Goal: Check status: Check status

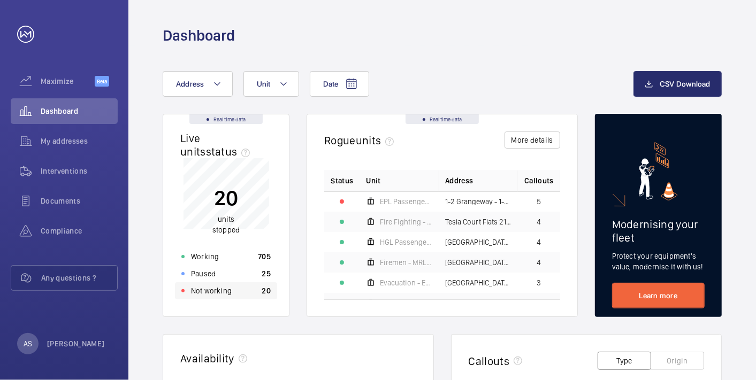
click at [247, 296] on div "Not working 20" at bounding box center [226, 290] width 102 height 17
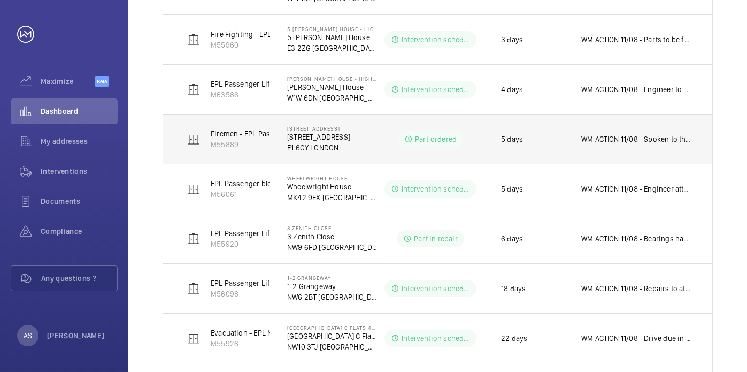
scroll to position [413, 0]
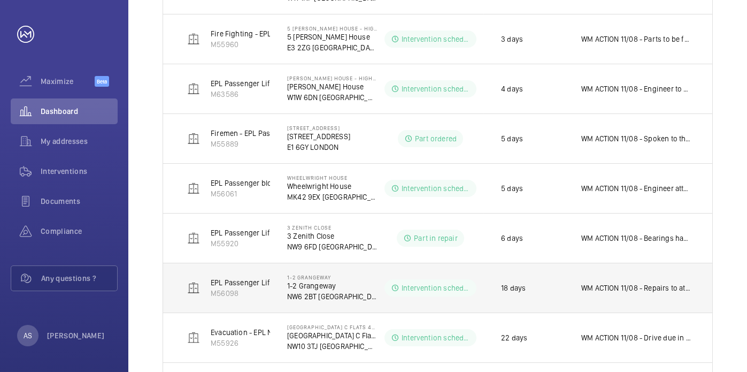
click at [626, 287] on p "WM ACTION 11/08 - Repairs to attend on the 12th to fit new coil. WM ACTION 08/0…" at bounding box center [636, 287] width 110 height 11
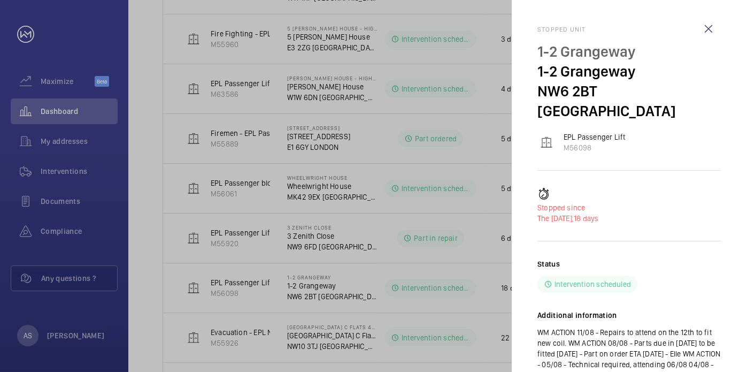
click at [426, 233] on div at bounding box center [373, 186] width 747 height 372
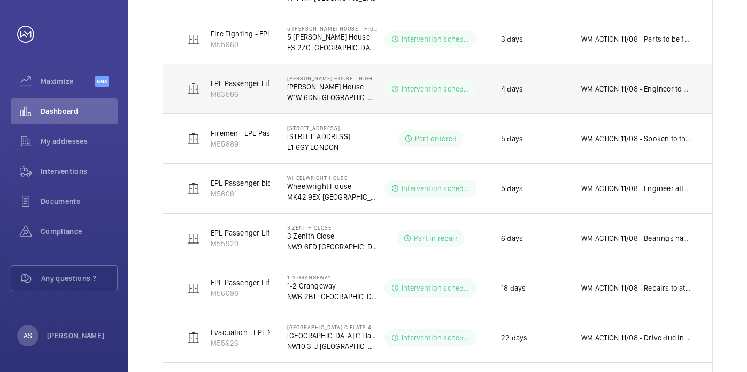
click at [556, 104] on td "4 days" at bounding box center [524, 89] width 80 height 50
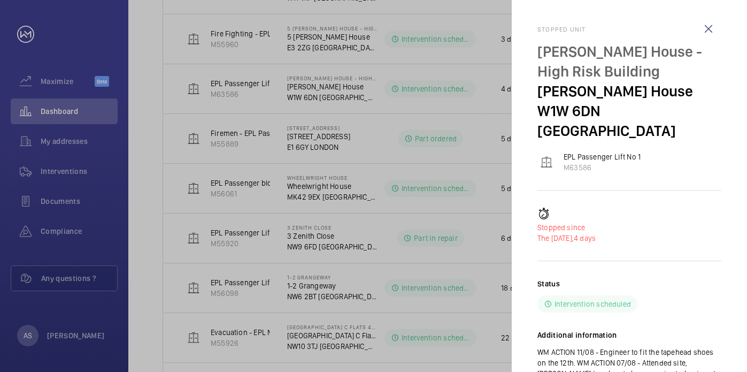
click at [253, 118] on div at bounding box center [373, 186] width 747 height 372
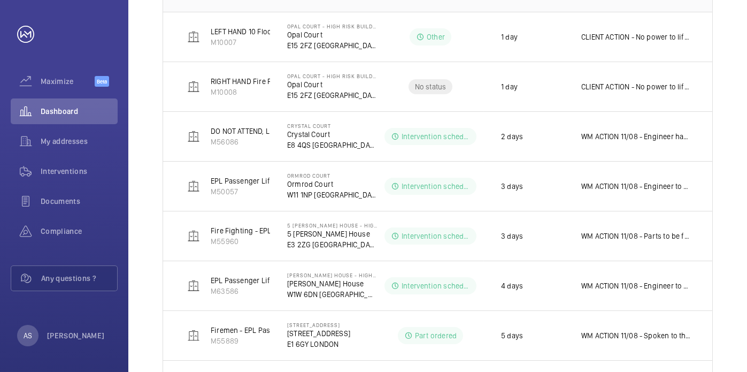
scroll to position [0, 0]
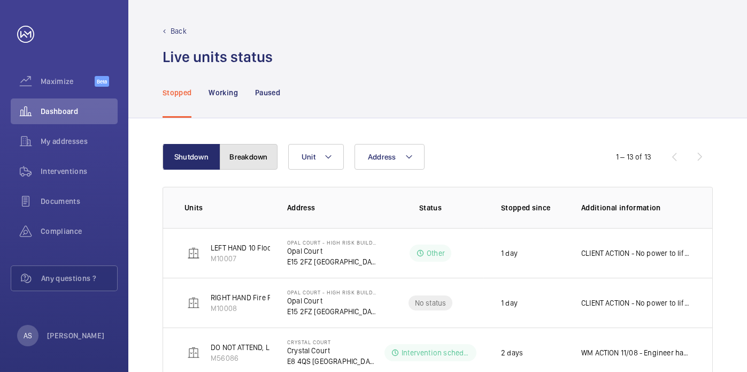
click at [235, 152] on button "Breakdown" at bounding box center [249, 157] width 58 height 26
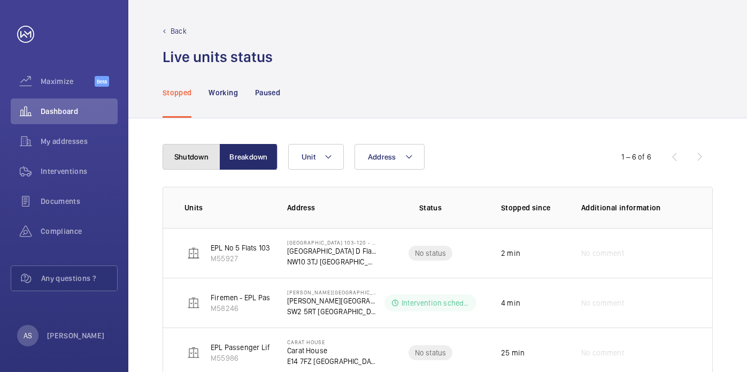
click at [207, 154] on button "Shutdown" at bounding box center [192, 157] width 58 height 26
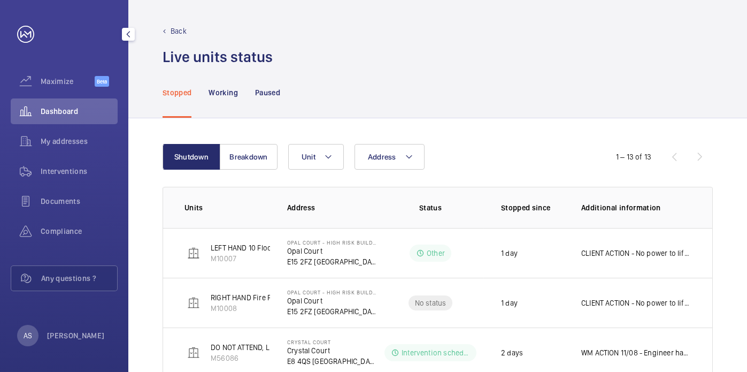
click at [72, 104] on div "Dashboard" at bounding box center [64, 111] width 107 height 26
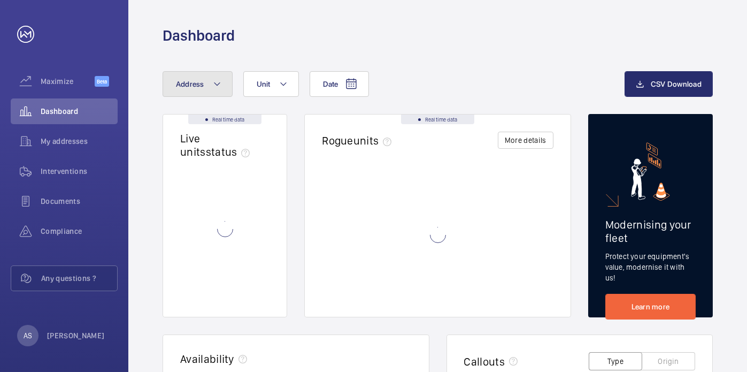
click at [226, 94] on button "Address" at bounding box center [198, 84] width 70 height 26
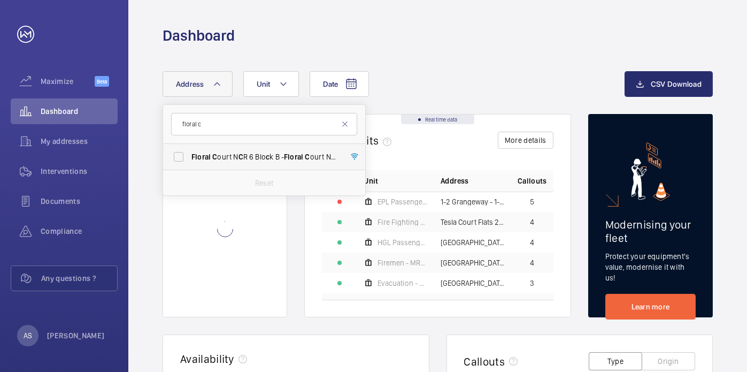
type input "floral c"
click at [252, 162] on label "Floral C ourt N C R 6 Blo c k B - Floral C ourt N C R 6 Blo [GEOGRAPHIC_DATA]" at bounding box center [256, 157] width 186 height 26
click at [189, 162] on input "Floral C ourt N C R 6 Blo c k B - Floral C ourt N C R 6 Blo [GEOGRAPHIC_DATA]" at bounding box center [178, 156] width 21 height 21
checkbox input "true"
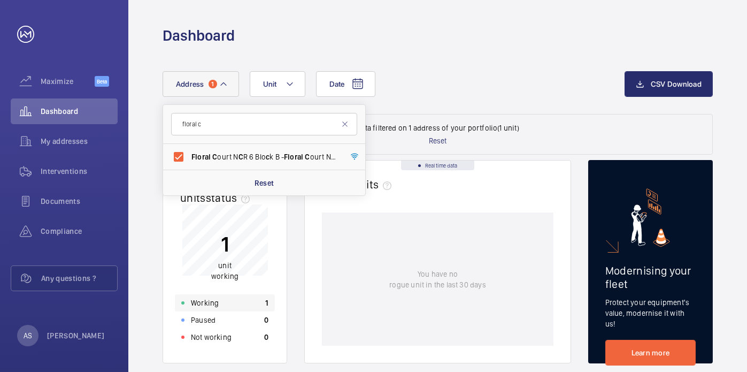
click at [231, 301] on div "Working 1" at bounding box center [225, 302] width 100 height 17
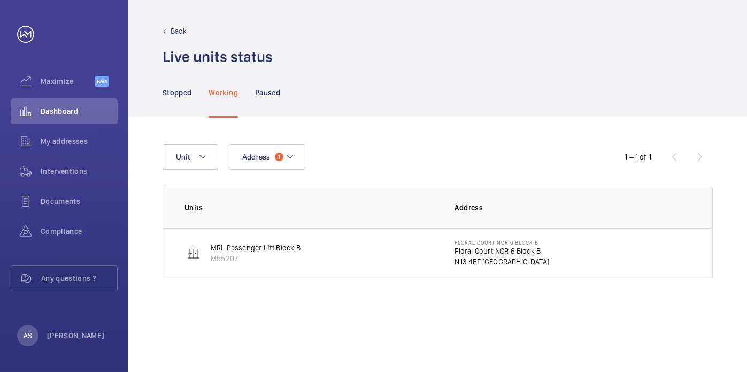
click at [476, 251] on p "Floral Court NCR 6 Block B" at bounding box center [502, 250] width 95 height 11
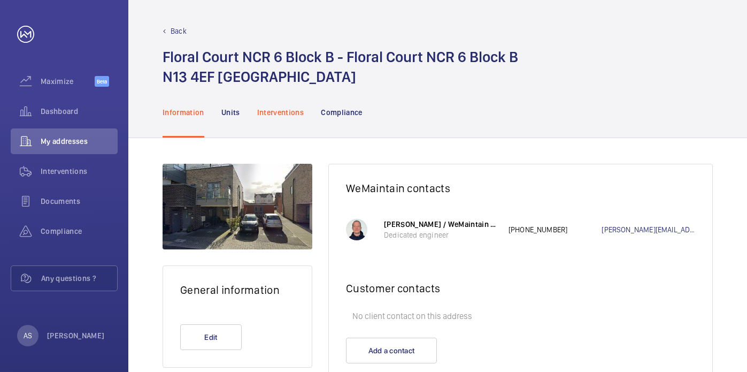
click at [284, 115] on p "Interventions" at bounding box center [280, 112] width 47 height 11
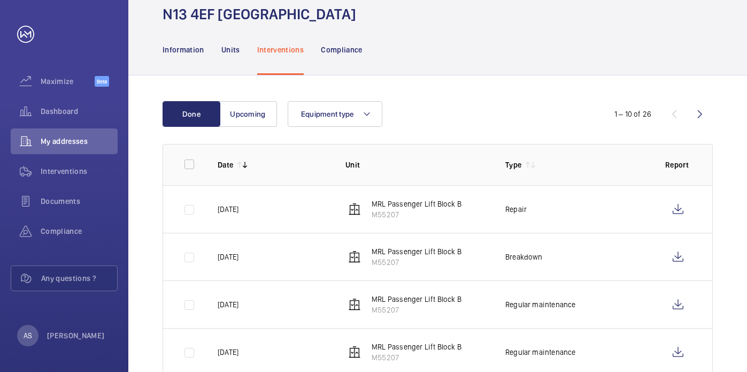
scroll to position [66, 0]
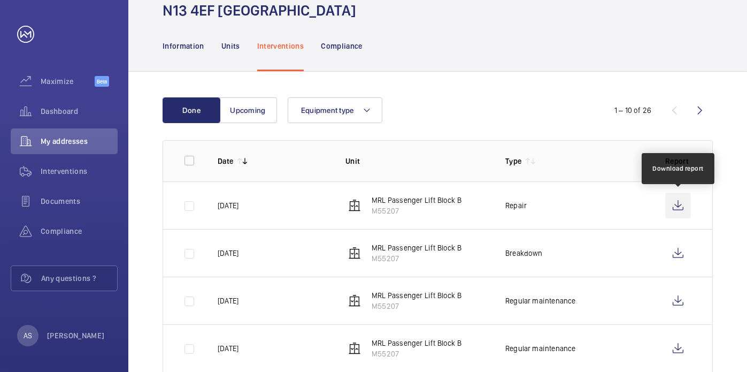
click at [679, 204] on wm-front-icon-button at bounding box center [678, 206] width 26 height 26
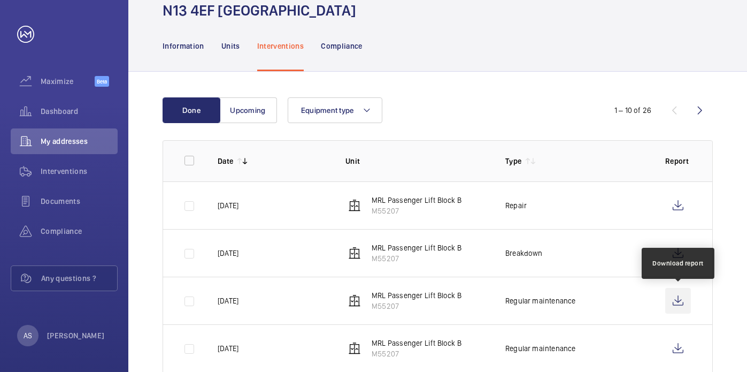
click at [675, 301] on wm-front-icon-button at bounding box center [678, 301] width 26 height 26
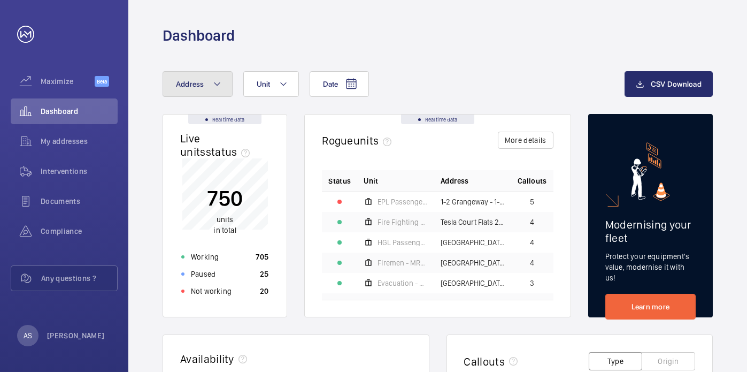
click at [193, 76] on button "Address" at bounding box center [198, 84] width 70 height 26
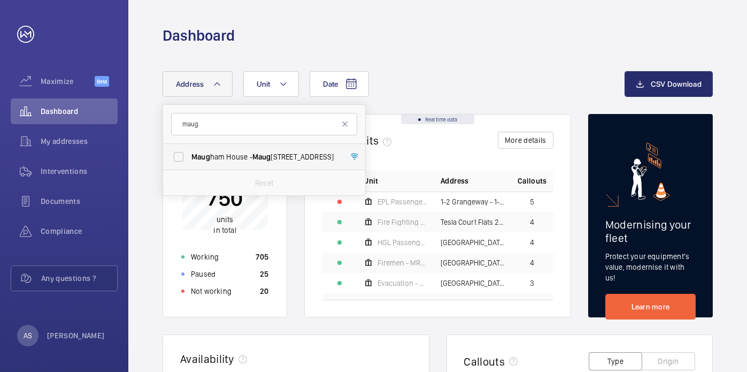
type input "maug"
click at [246, 158] on span "Maug ham House - Maug ham House, LONDON SW2 5RT" at bounding box center [264, 156] width 147 height 11
click at [189, 158] on input "Maug ham House - Maug ham House, LONDON SW2 5RT" at bounding box center [178, 156] width 21 height 21
checkbox input "true"
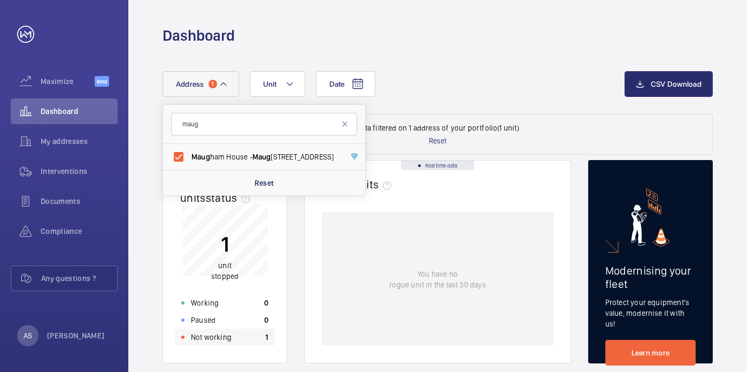
click at [250, 339] on div "Not working 1" at bounding box center [225, 336] width 100 height 17
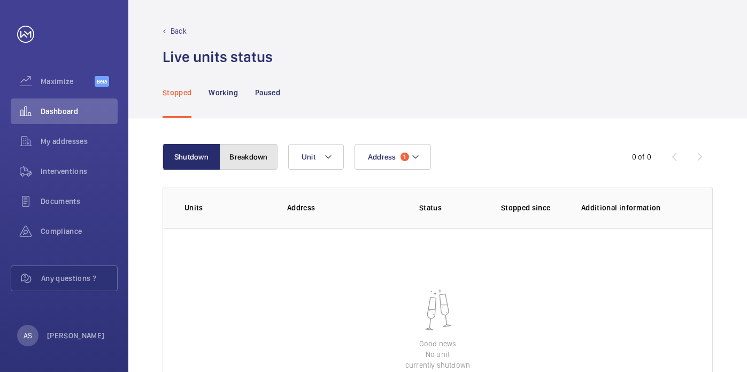
click at [245, 156] on button "Breakdown" at bounding box center [249, 157] width 58 height 26
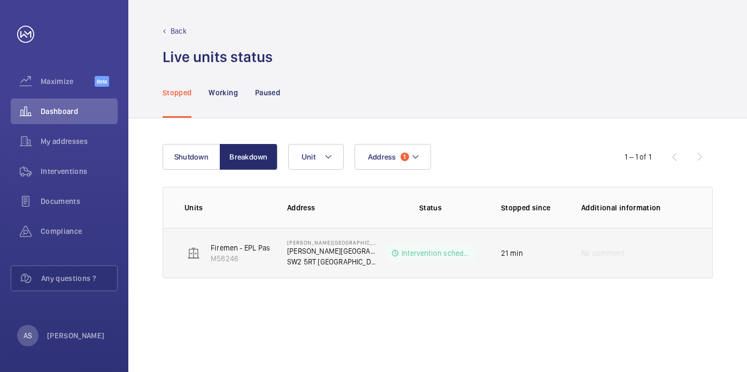
click at [438, 249] on p "Intervention scheduled" at bounding box center [436, 253] width 68 height 11
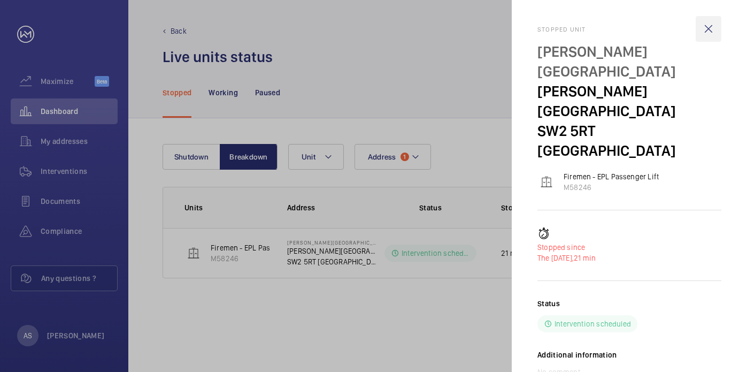
click at [704, 20] on wm-front-icon-button at bounding box center [709, 29] width 26 height 26
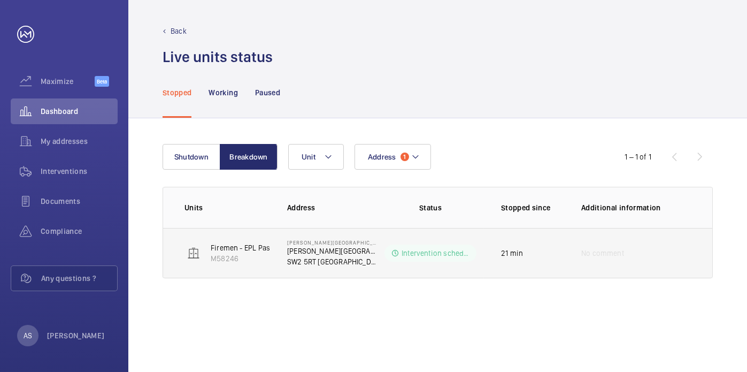
click at [289, 244] on p "[PERSON_NAME][GEOGRAPHIC_DATA]" at bounding box center [332, 242] width 90 height 6
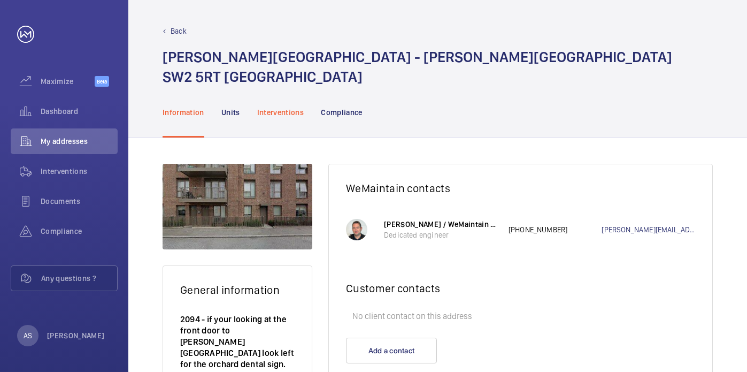
click at [286, 107] on p "Interventions" at bounding box center [280, 112] width 47 height 11
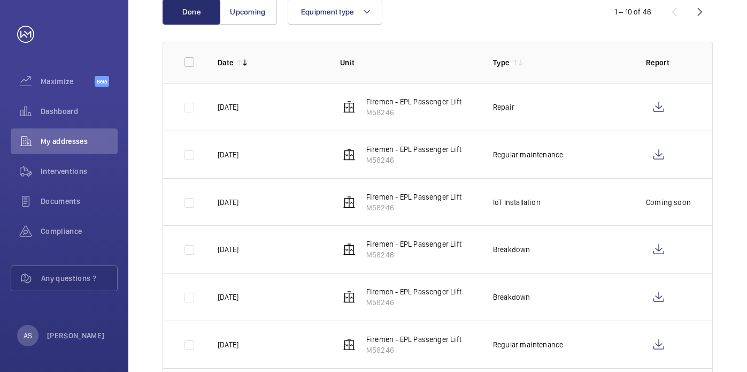
scroll to position [166, 0]
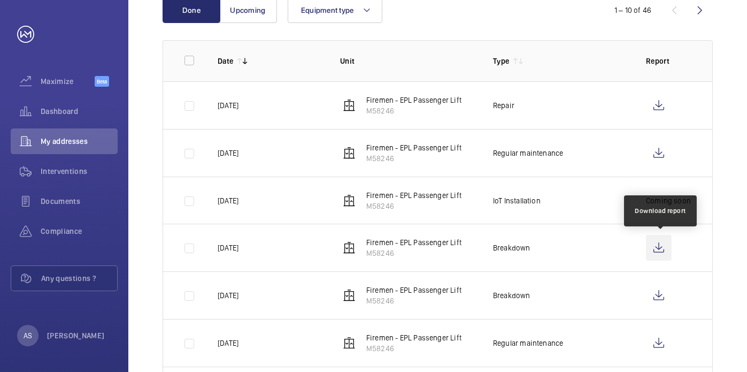
click at [659, 247] on wm-front-icon-button at bounding box center [659, 248] width 26 height 26
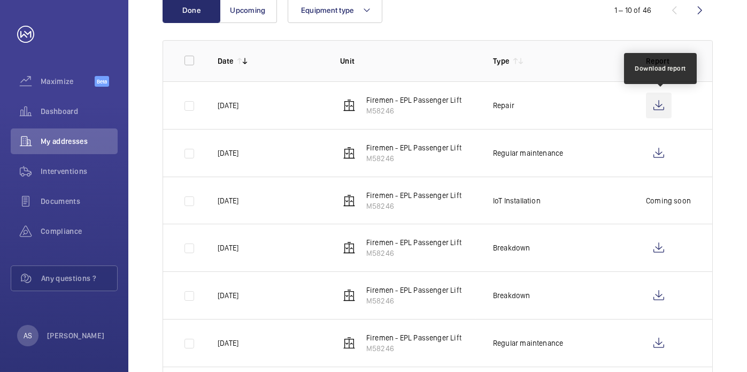
click at [658, 106] on wm-front-icon-button at bounding box center [659, 106] width 26 height 26
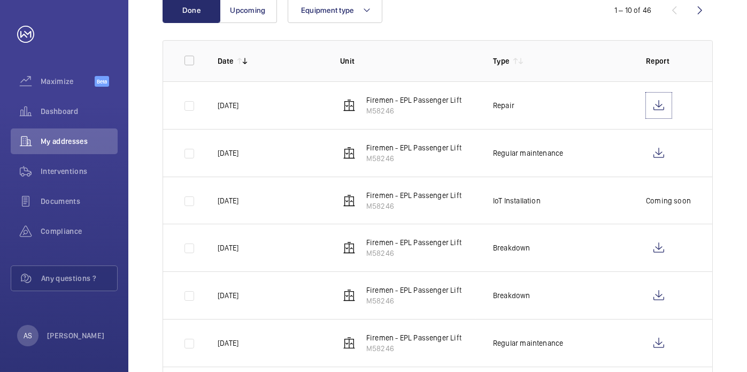
scroll to position [0, 0]
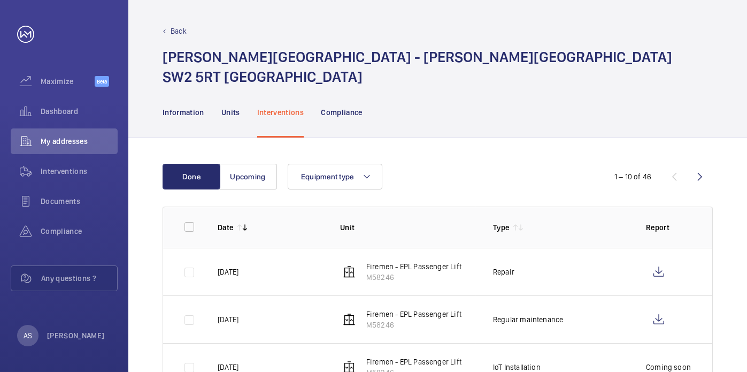
click at [175, 30] on p "Back" at bounding box center [179, 31] width 16 height 11
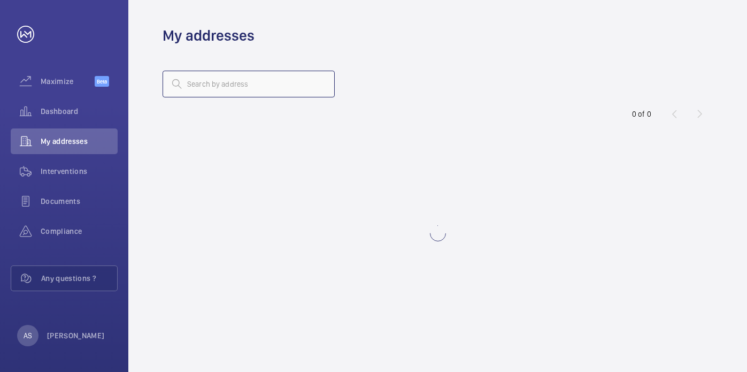
click at [193, 87] on input "text" at bounding box center [249, 84] width 172 height 27
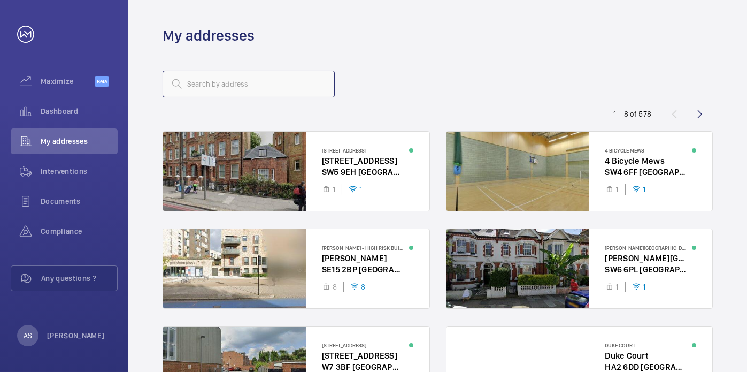
paste input "E1 6GY"
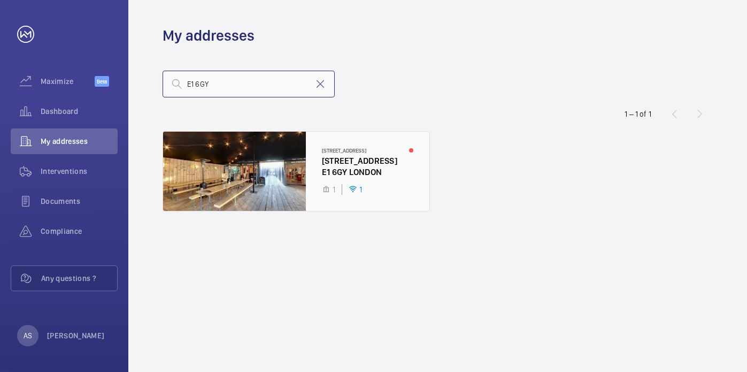
type input "E1 6GY"
click at [267, 172] on div at bounding box center [296, 171] width 266 height 79
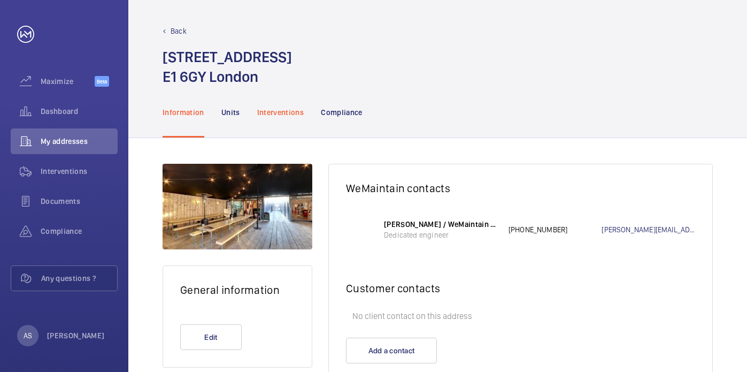
click at [283, 116] on p "Interventions" at bounding box center [280, 112] width 47 height 11
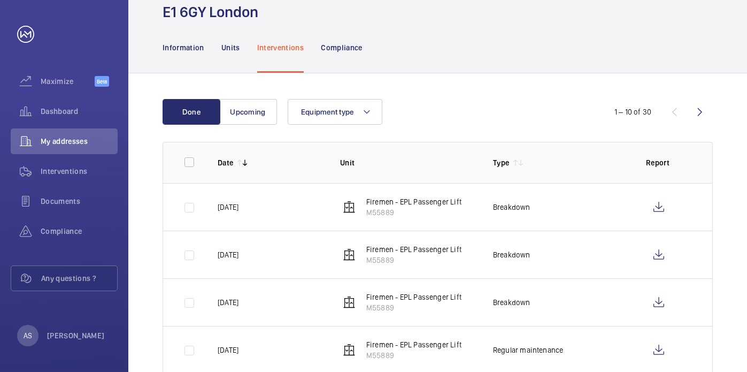
scroll to position [66, 0]
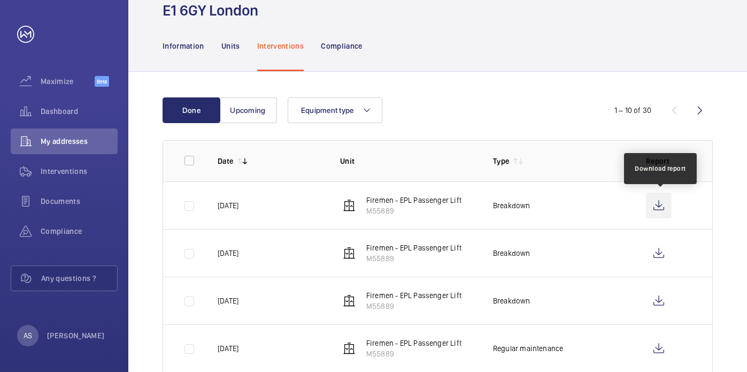
click at [660, 199] on wm-front-icon-button at bounding box center [659, 206] width 26 height 26
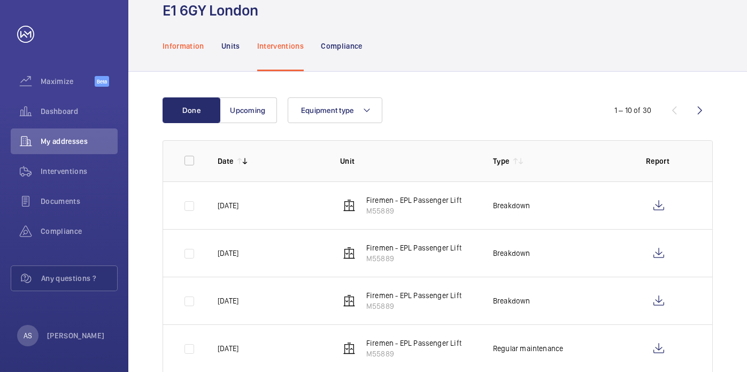
click at [188, 51] on div "Information" at bounding box center [184, 45] width 42 height 51
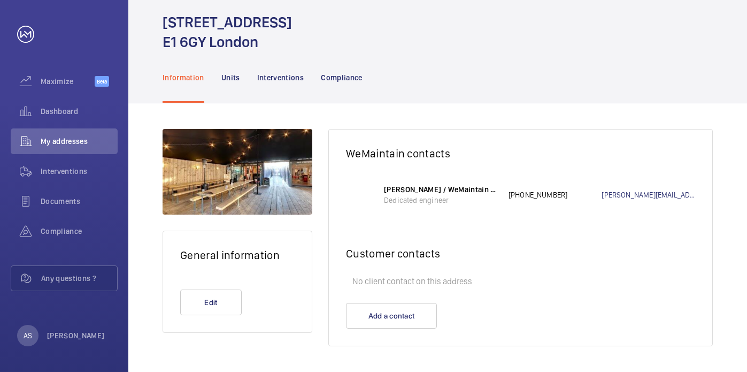
scroll to position [35, 0]
click at [72, 102] on div "Dashboard" at bounding box center [64, 111] width 107 height 26
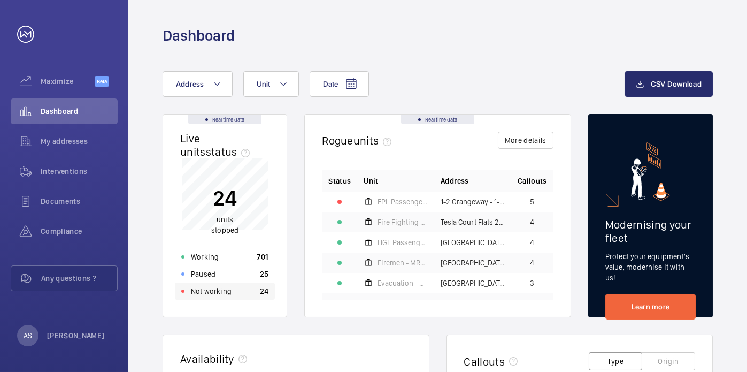
click at [235, 291] on div "Not working 24" at bounding box center [225, 290] width 100 height 17
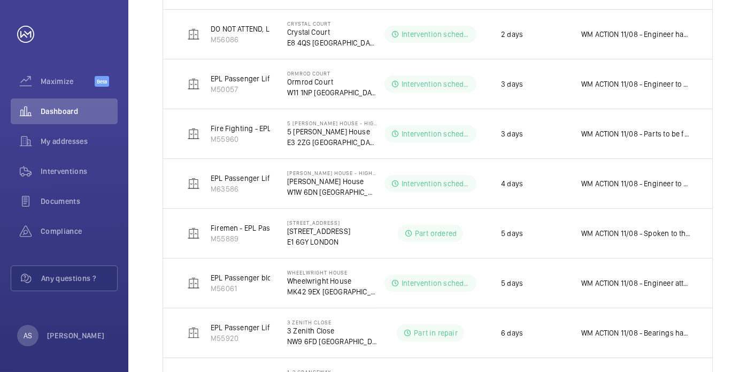
scroll to position [370, 0]
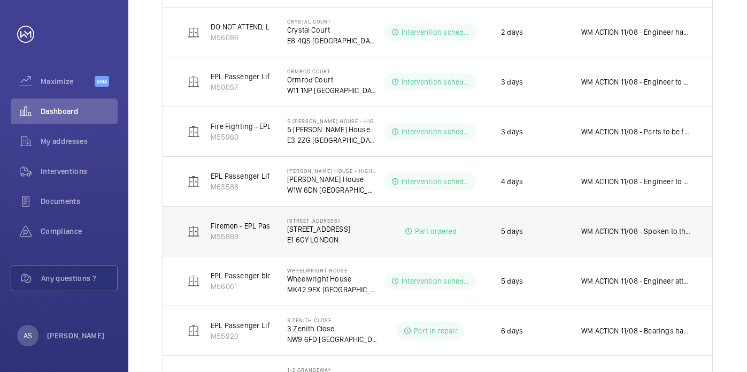
click at [639, 222] on td "WM ACTION 11/08 - Spoken to the supplier, the part is now not in stock, due in …" at bounding box center [638, 231] width 148 height 50
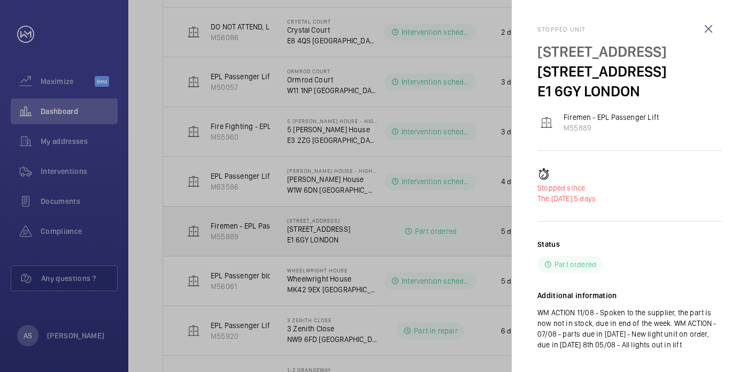
scroll to position [20, 0]
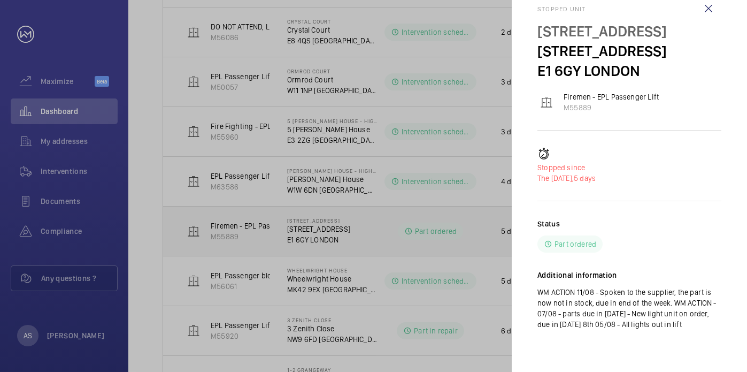
click at [639, 222] on div "Status Part ordered" at bounding box center [629, 235] width 184 height 34
click at [230, 174] on div at bounding box center [373, 186] width 747 height 372
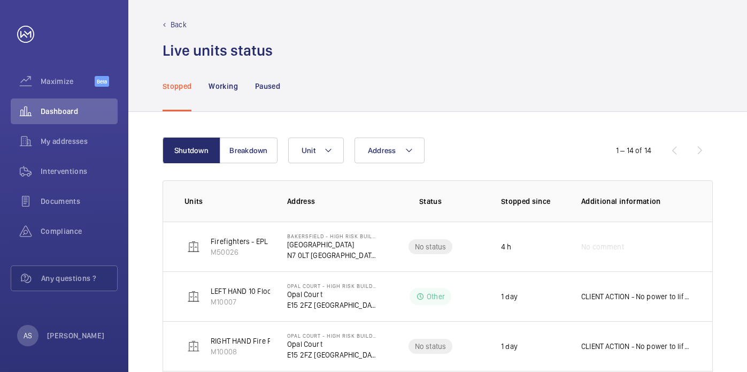
scroll to position [6, 0]
